Goal: Navigation & Orientation: Find specific page/section

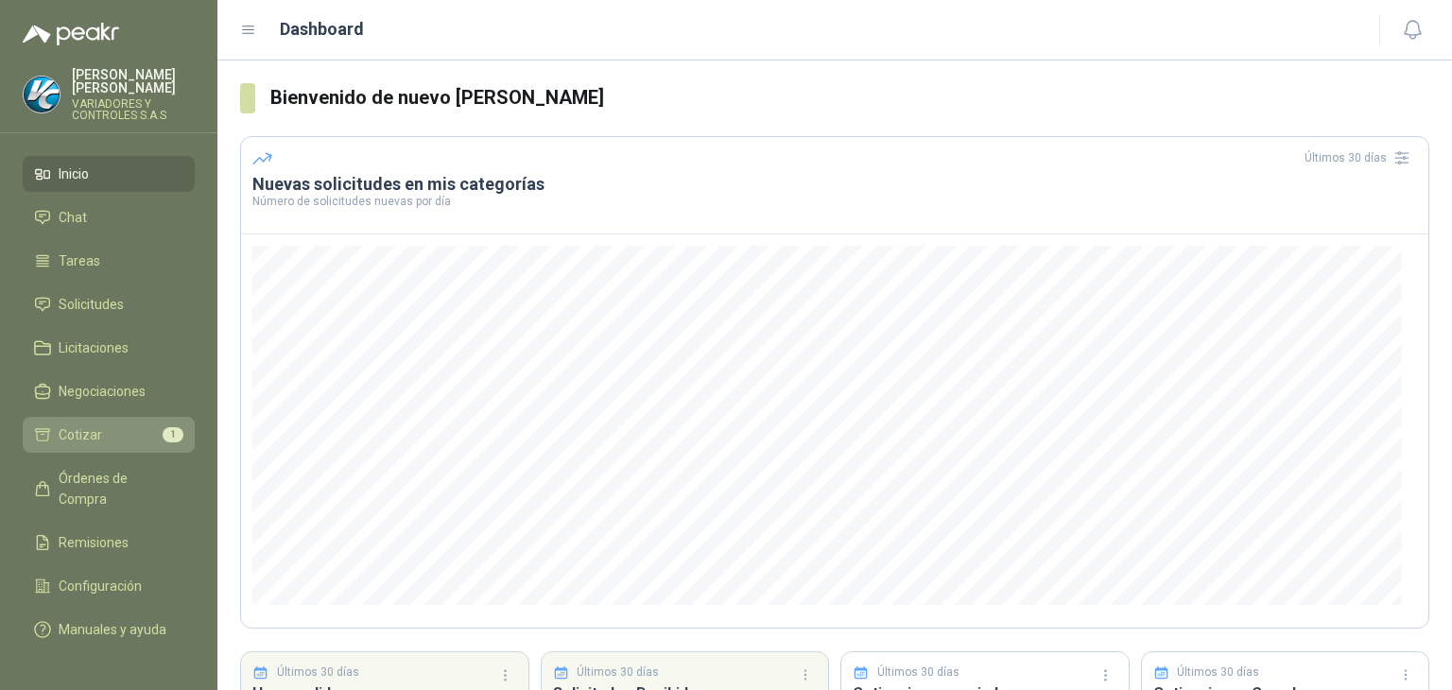
click at [112, 424] on li "Cotizar 1" at bounding box center [108, 434] width 149 height 21
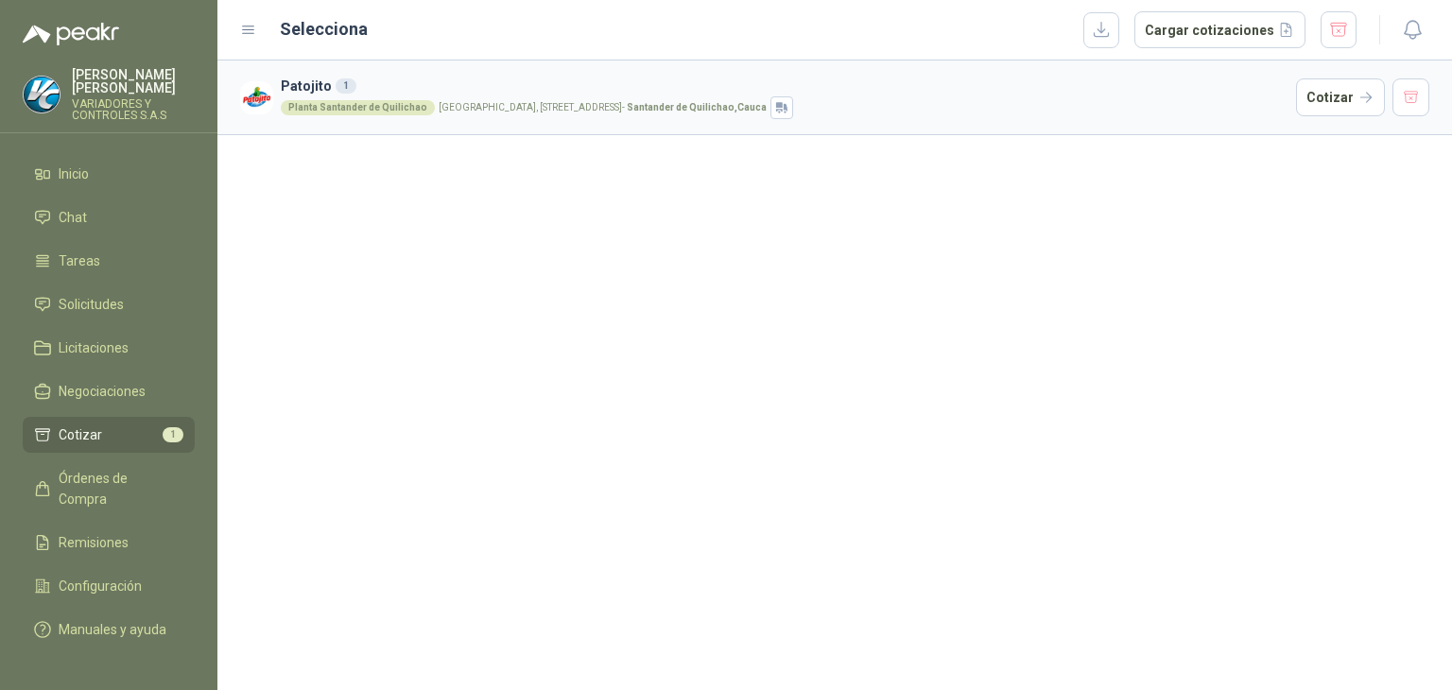
click at [112, 425] on li "Cotizar 1" at bounding box center [108, 434] width 149 height 21
click at [128, 425] on li "Cotizar 1" at bounding box center [108, 434] width 149 height 21
click at [143, 373] on link "Negociaciones" at bounding box center [109, 391] width 172 height 36
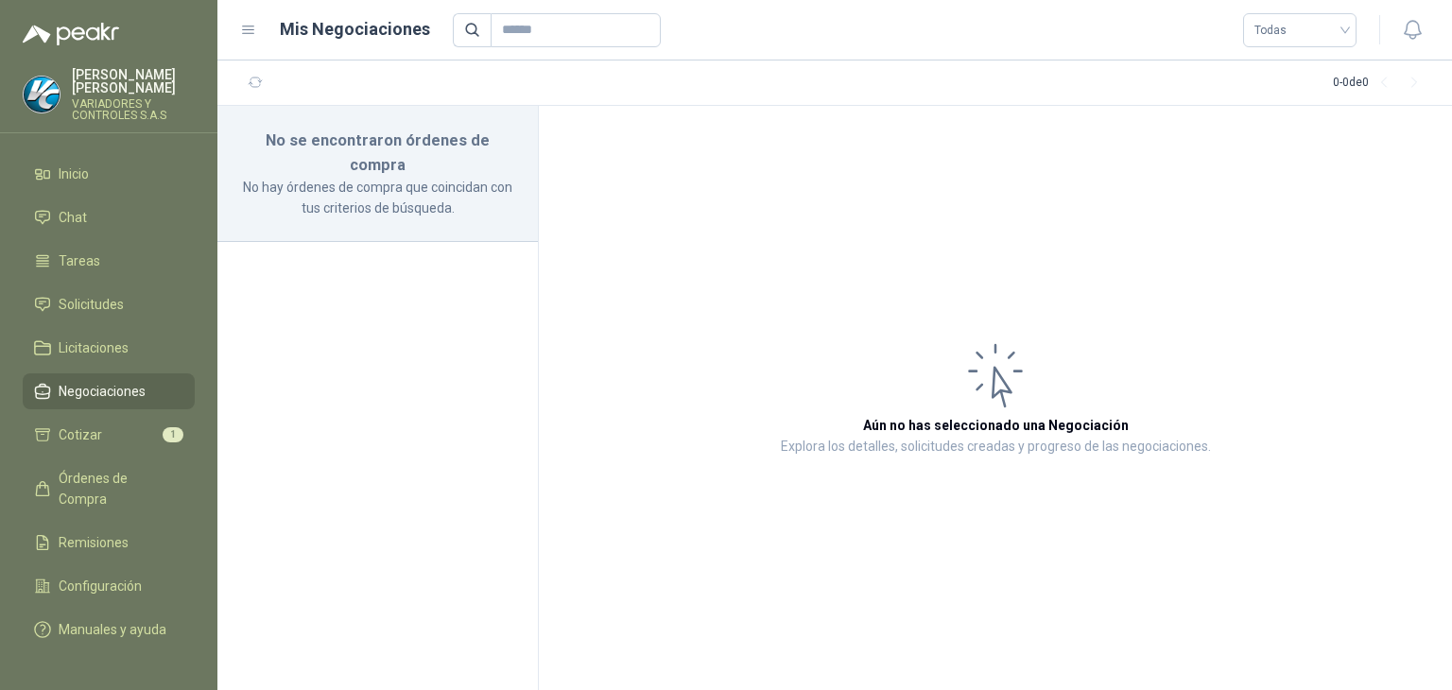
click at [91, 309] on ul "Inicio Chat Tareas Solicitudes Licitaciones Negociaciones Cotizar 1 Órdenes de …" at bounding box center [108, 405] width 217 height 499
click at [114, 294] on span "Solicitudes" at bounding box center [91, 304] width 65 height 21
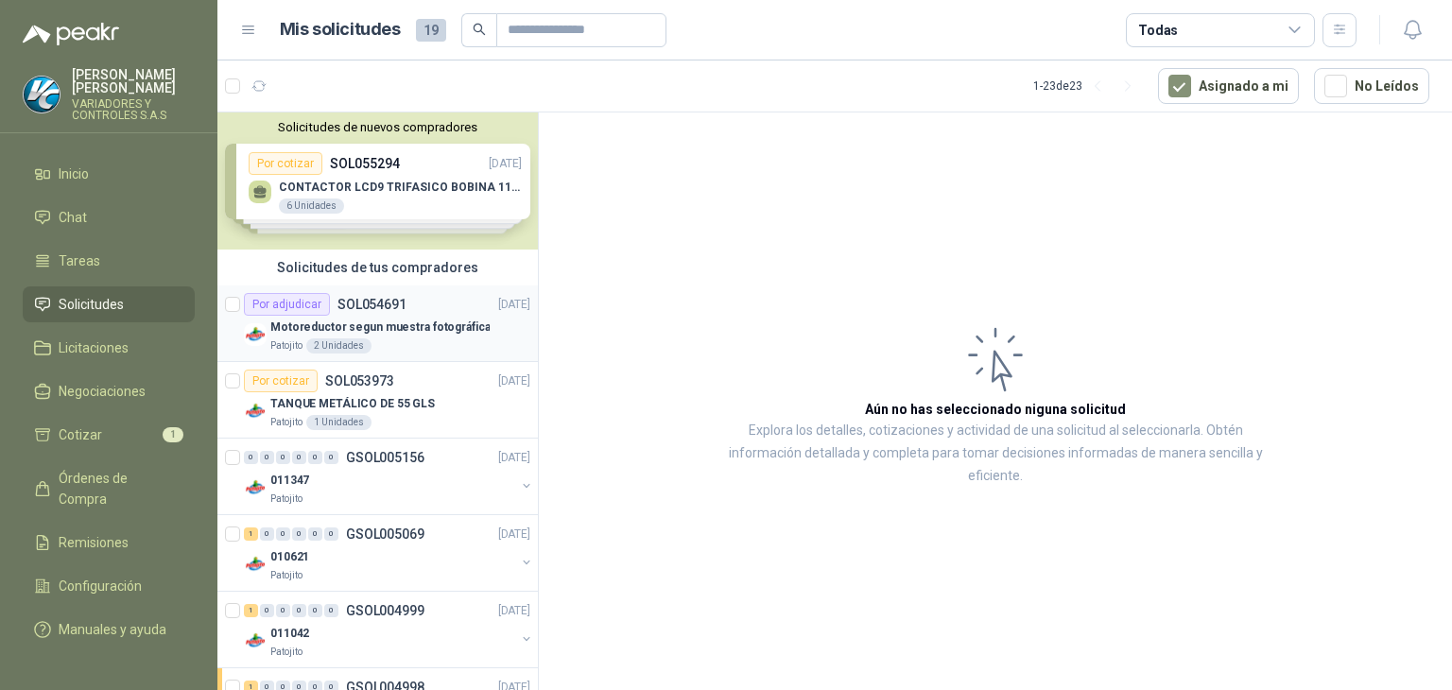
click at [428, 335] on p "Motoreductor segun muestra fotográfica" at bounding box center [379, 328] width 219 height 18
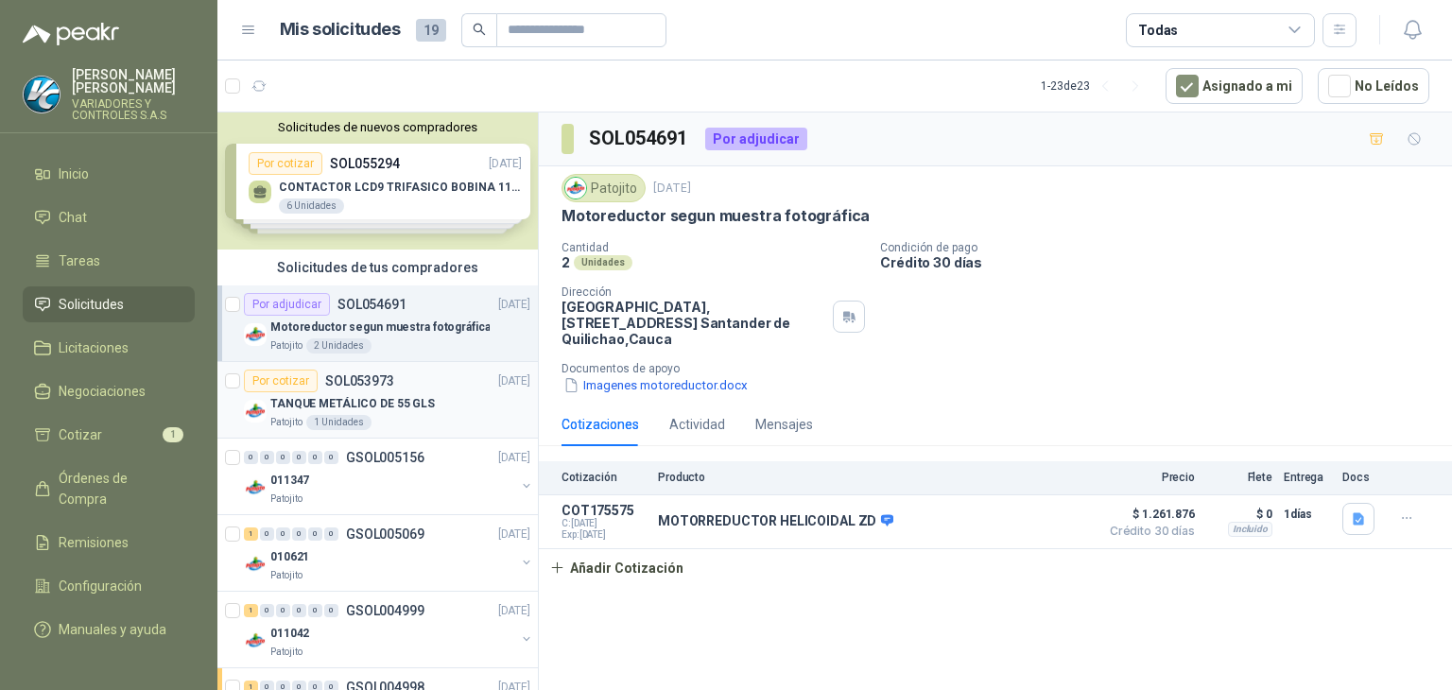
click at [446, 404] on div "TANQUE METÁLICO DE 55 GLS" at bounding box center [400, 403] width 260 height 23
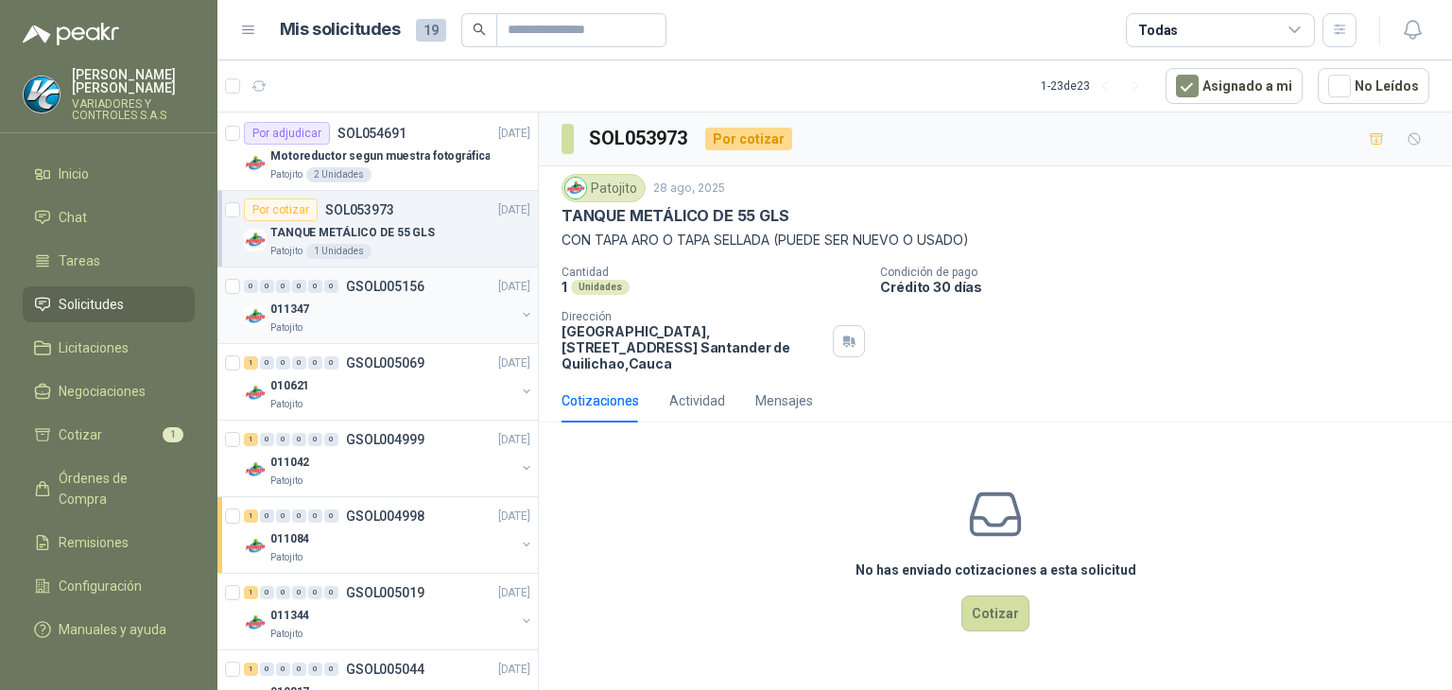
scroll to position [378, 0]
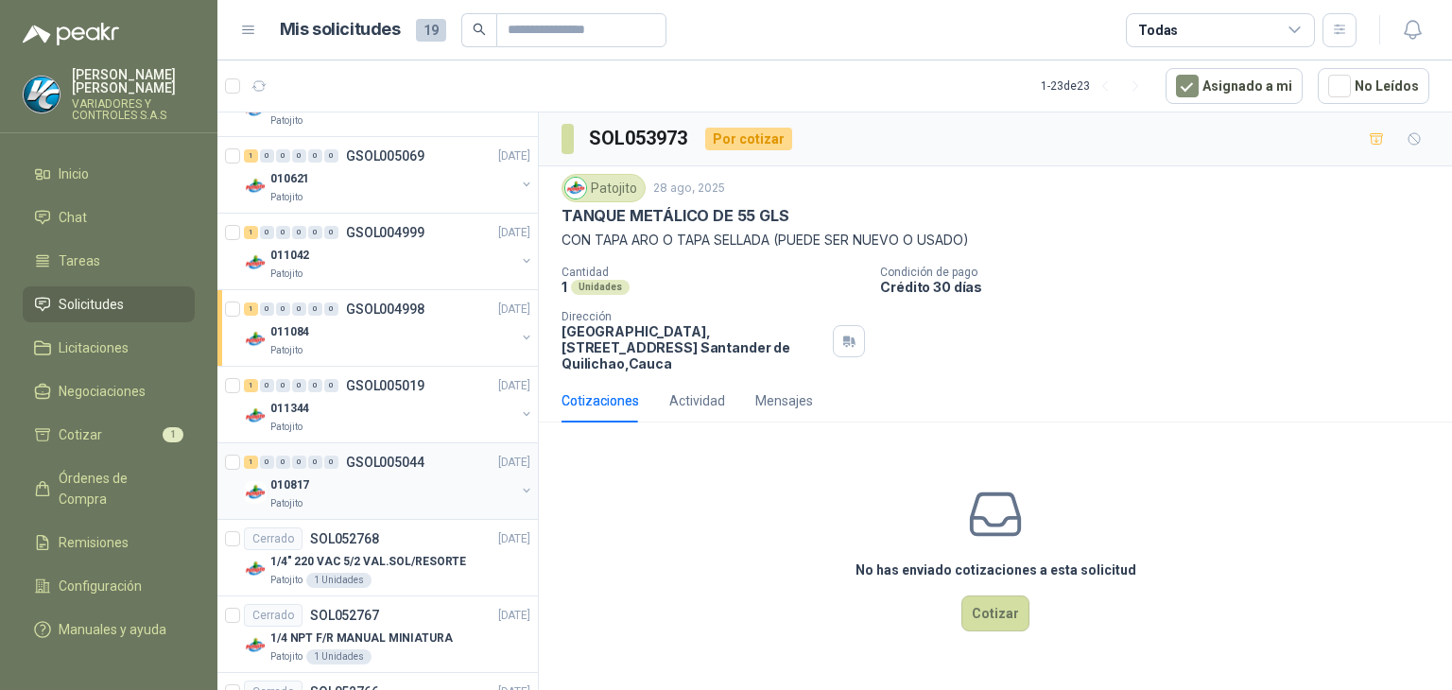
click at [400, 447] on div "1 0 0 0 0 0 GSOL005044 [DATE] 010817 Patojito" at bounding box center [377, 481] width 320 height 77
click at [364, 506] on div "Patojito" at bounding box center [392, 503] width 245 height 15
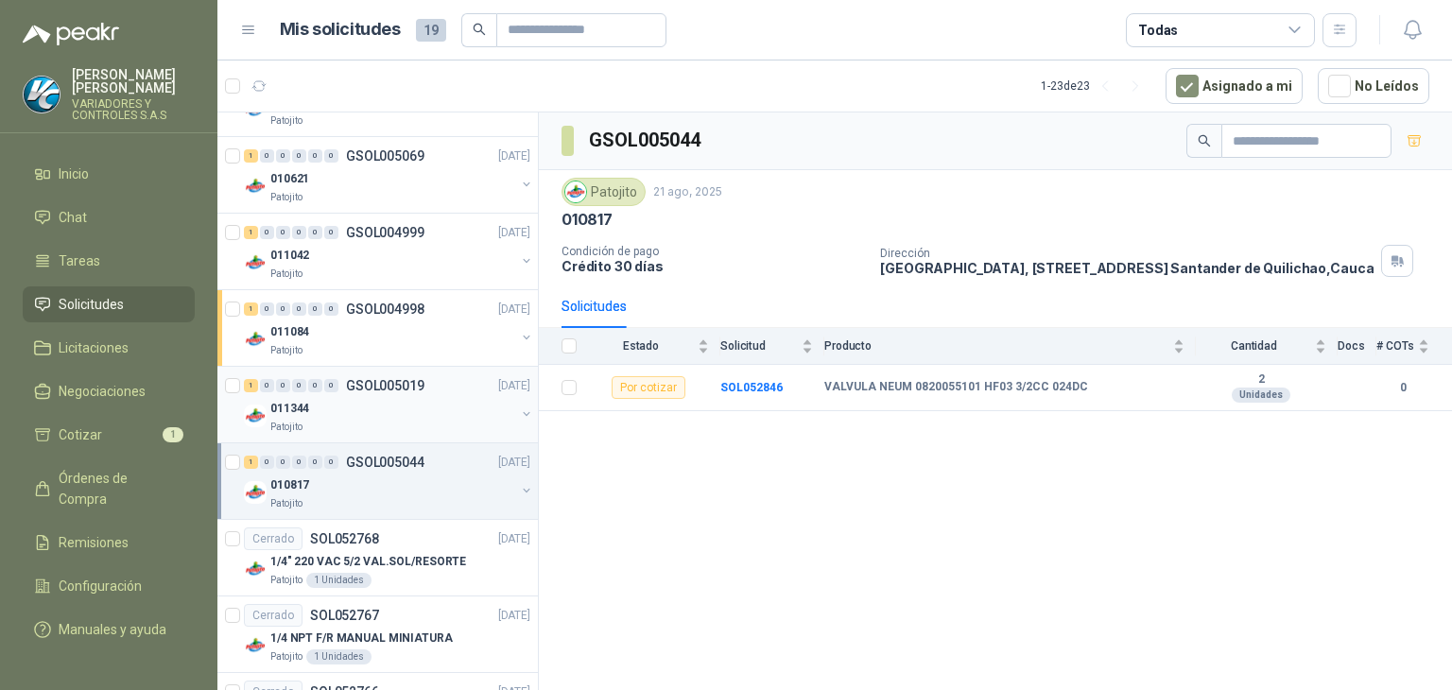
click at [401, 392] on div "1 0 0 0 0 0 GSOL005019 [DATE]" at bounding box center [389, 385] width 290 height 23
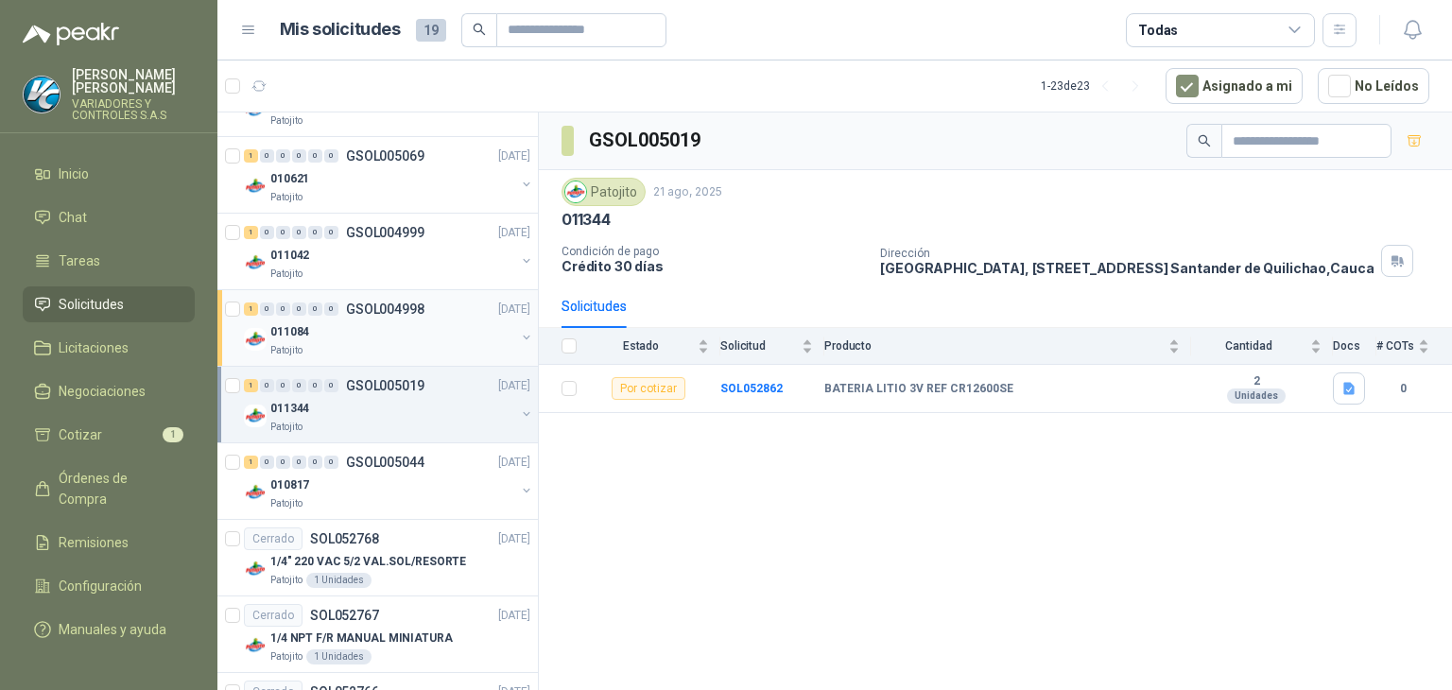
click at [390, 306] on p "GSOL004998" at bounding box center [385, 308] width 78 height 13
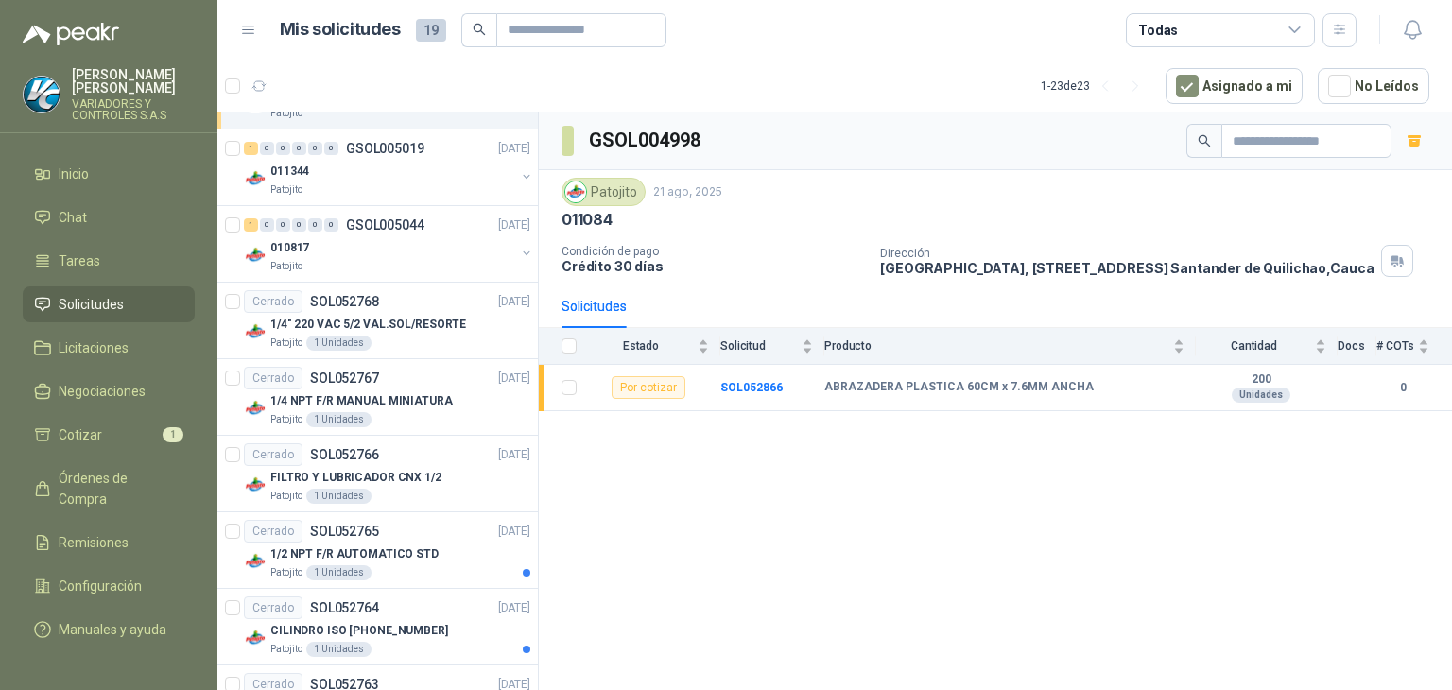
scroll to position [662, 0]
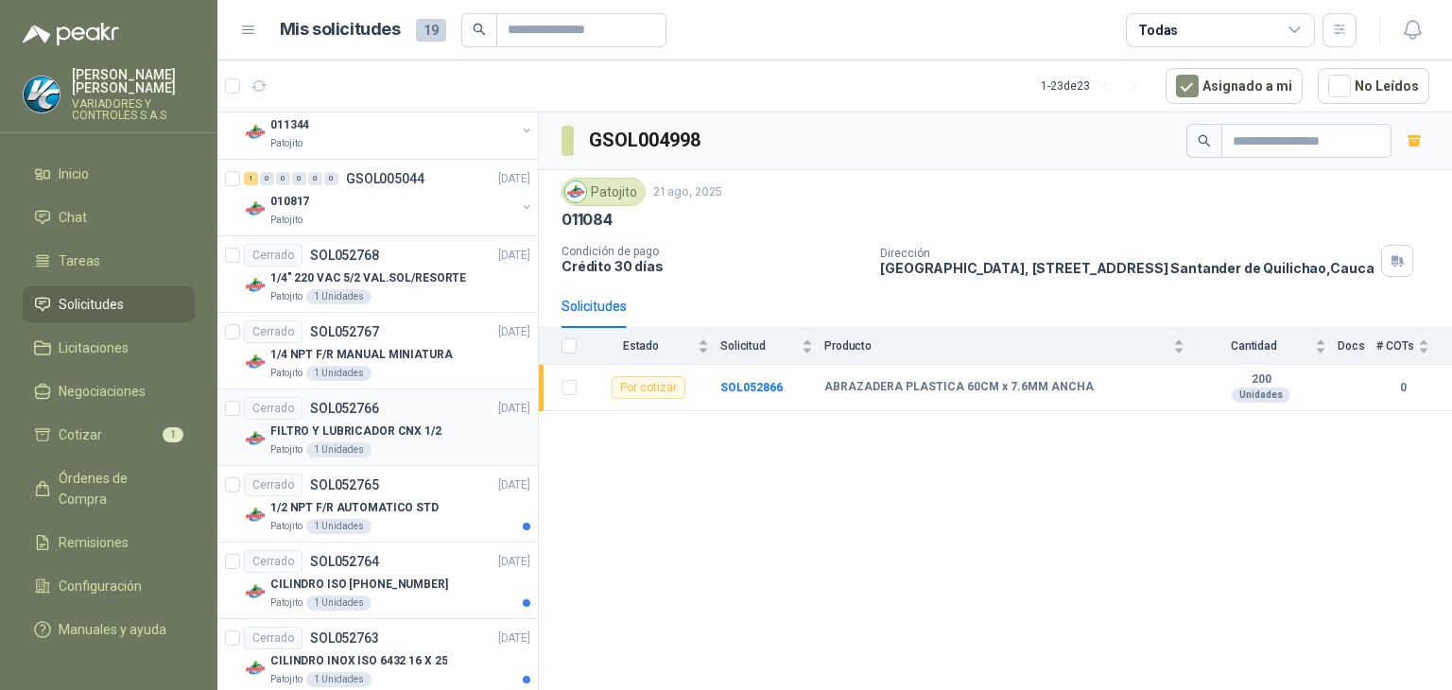
click at [390, 413] on div "Cerrado SOL052766 [DATE]" at bounding box center [387, 408] width 286 height 23
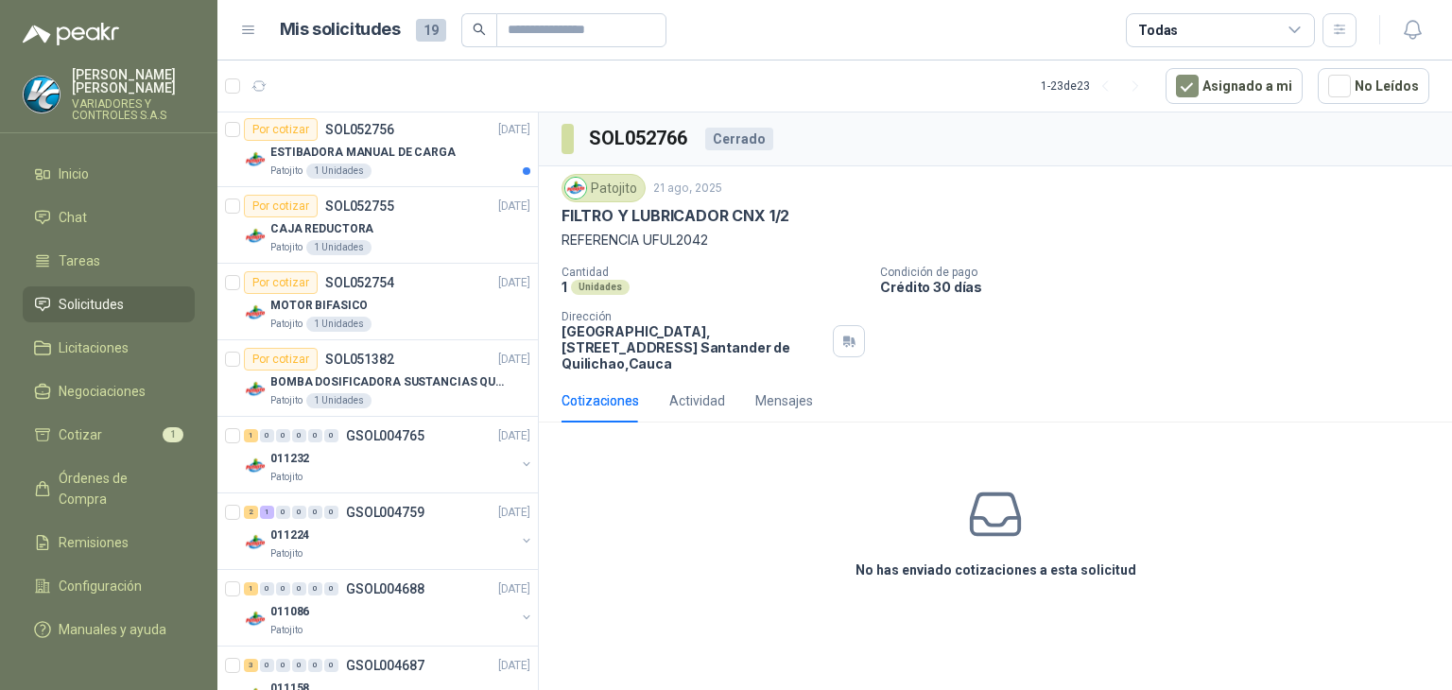
scroll to position [1373, 0]
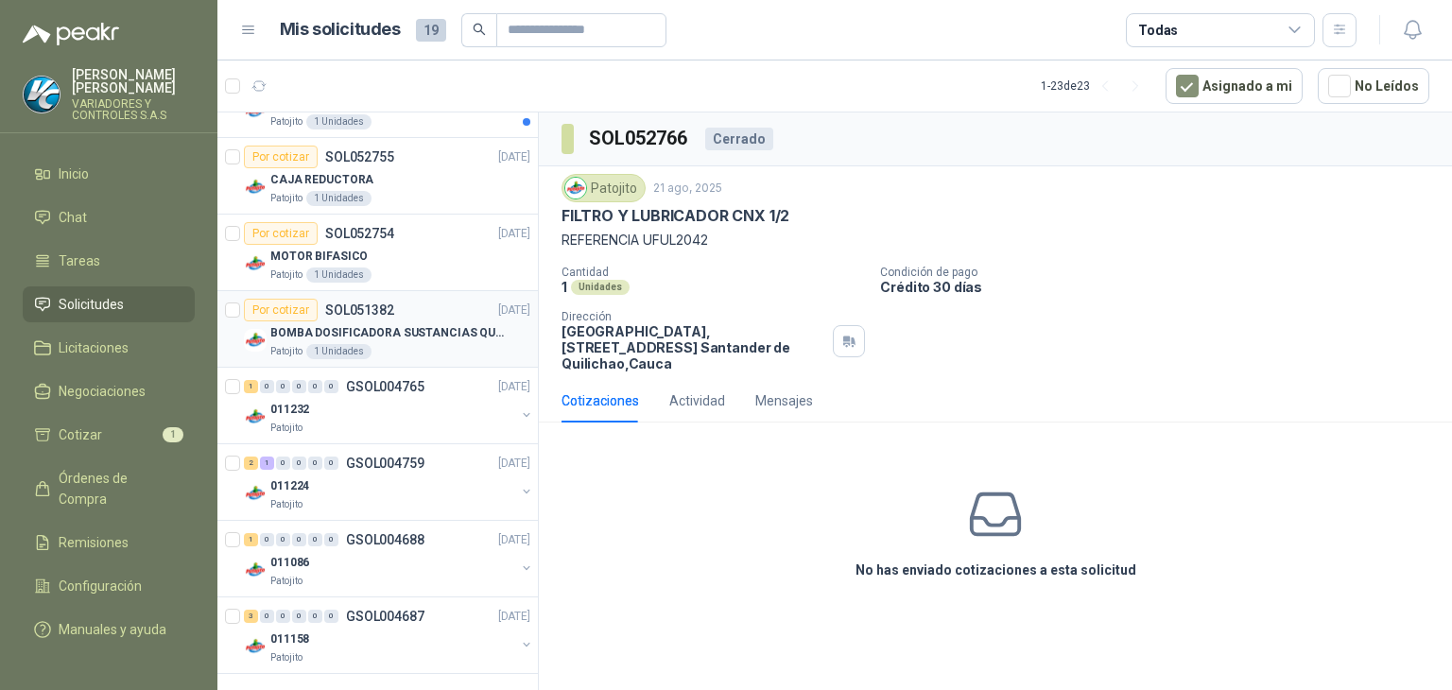
click at [323, 324] on p "BOMBA DOSIFICADORA SUSTANCIAS QUIMICAS" at bounding box center [387, 333] width 235 height 18
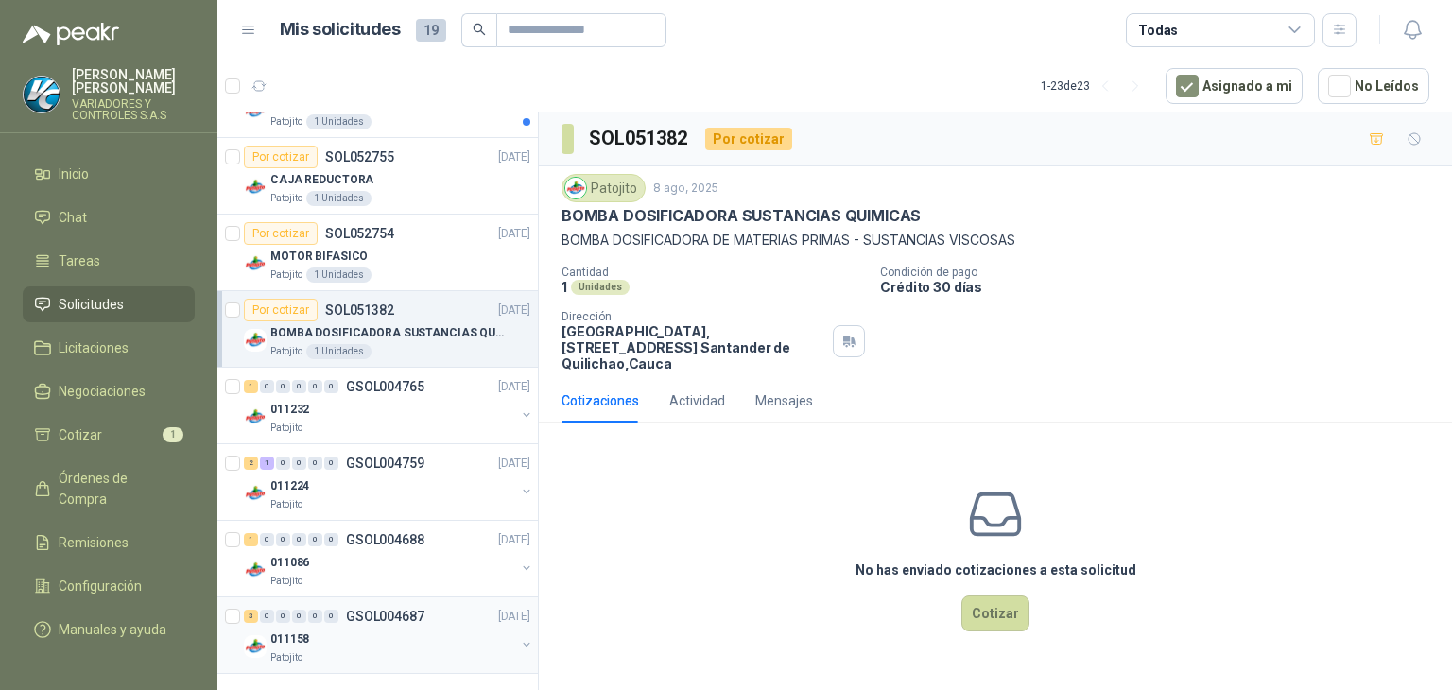
click at [349, 610] on p "GSOL004687" at bounding box center [385, 616] width 78 height 13
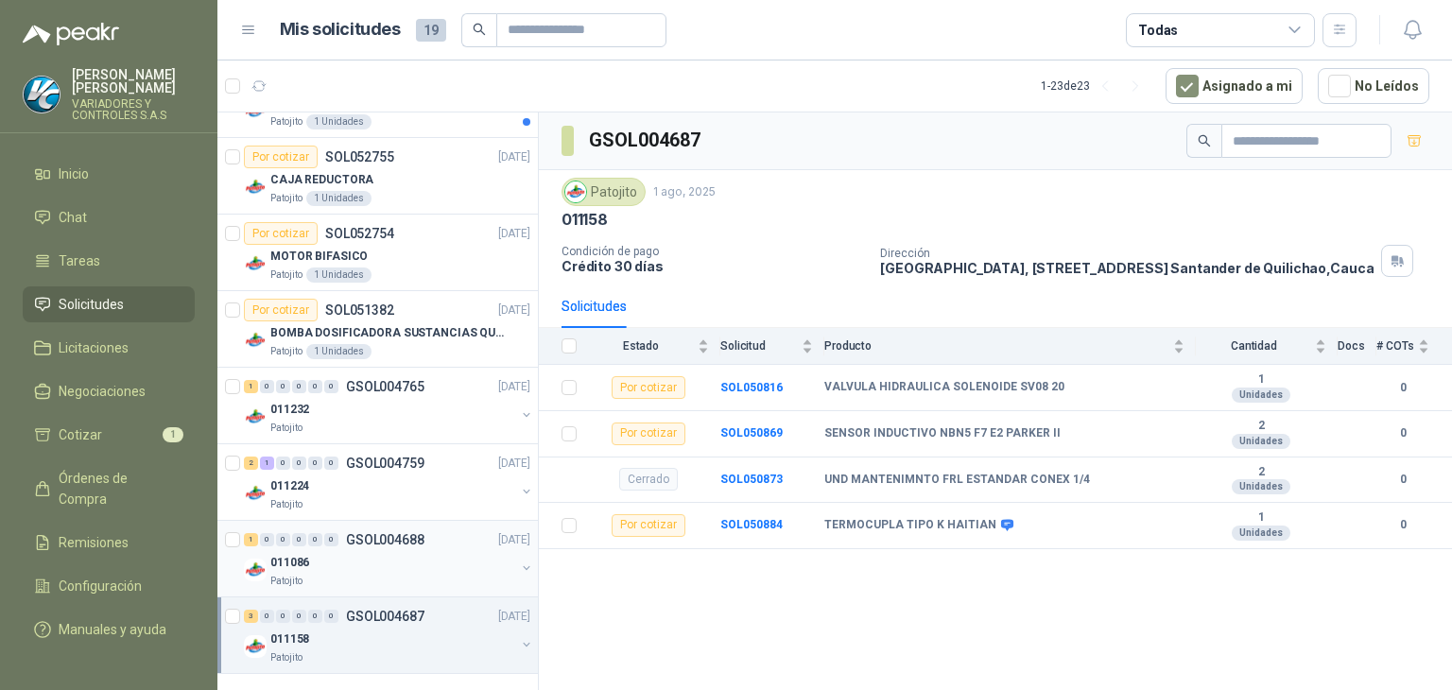
click at [386, 574] on div "Patojito" at bounding box center [392, 581] width 245 height 15
